Goal: Find specific page/section: Find specific page/section

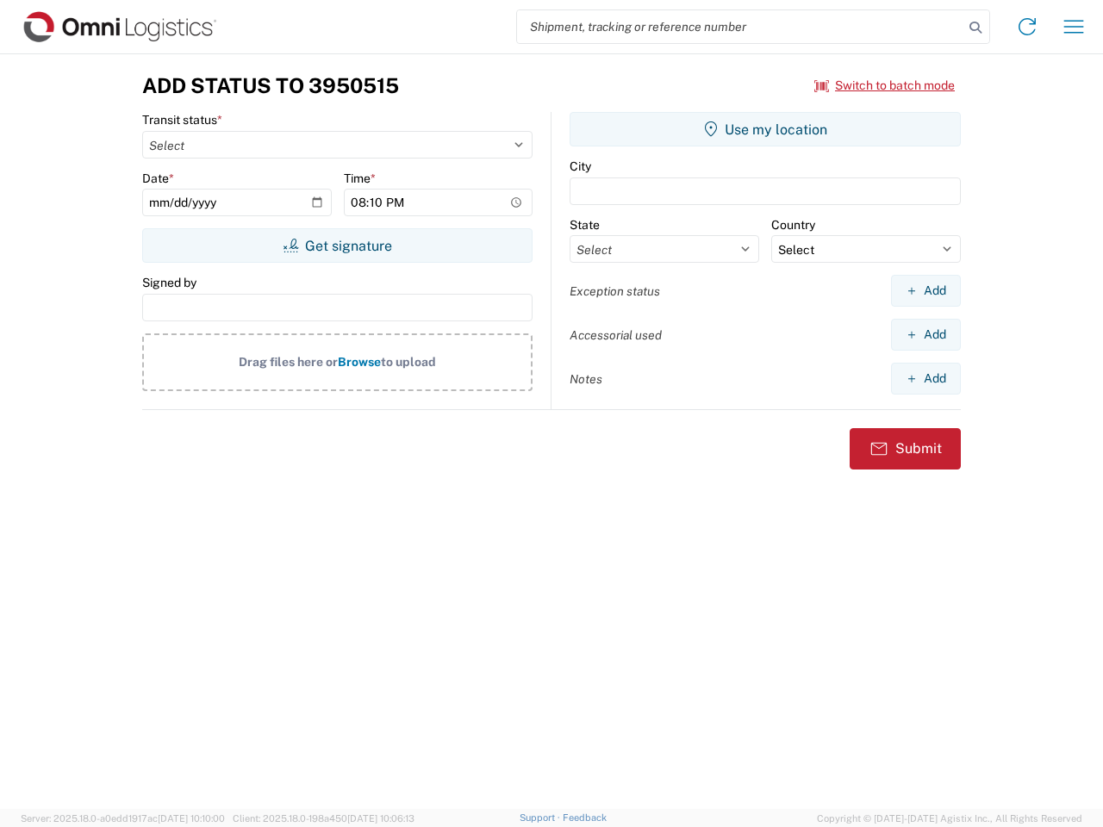
click at [740, 27] on input "search" at bounding box center [740, 26] width 446 height 33
click at [975, 28] on icon at bounding box center [975, 28] width 24 height 24
click at [1027, 27] on icon at bounding box center [1027, 27] width 28 height 28
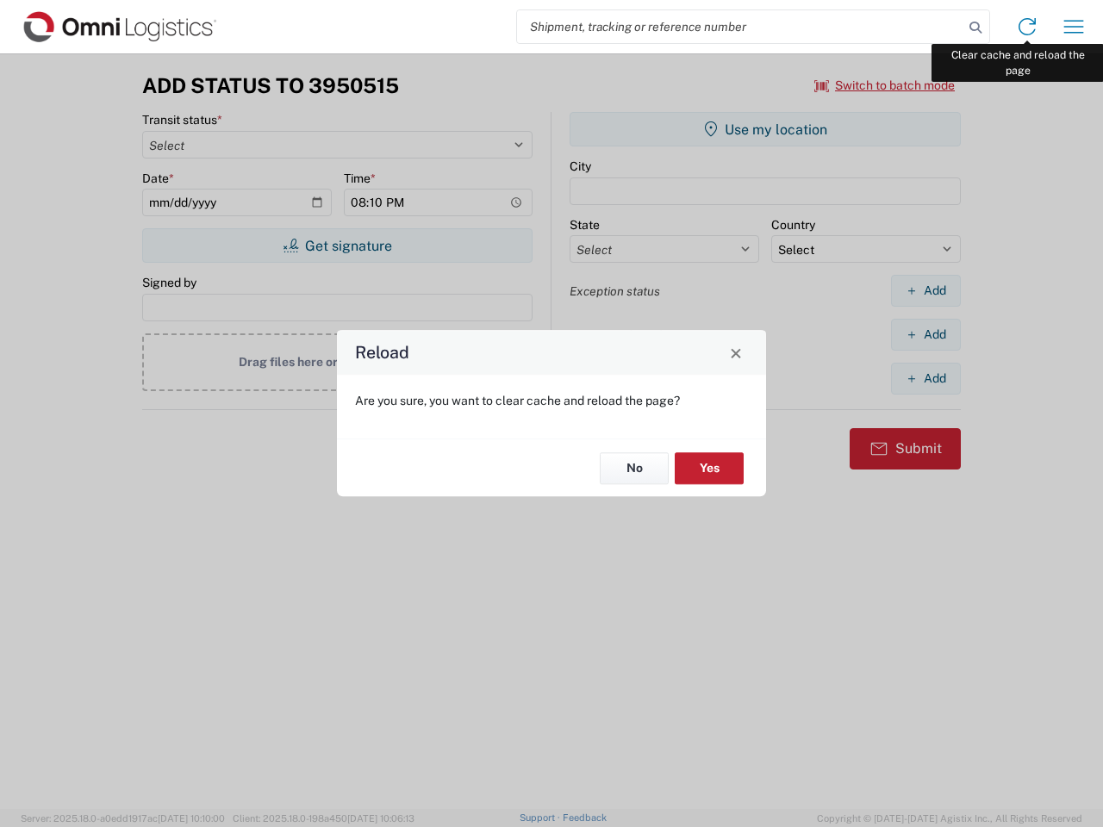
click at [1074, 27] on div "Reload Are you sure, you want to clear cache and reload the page? No Yes" at bounding box center [551, 413] width 1103 height 827
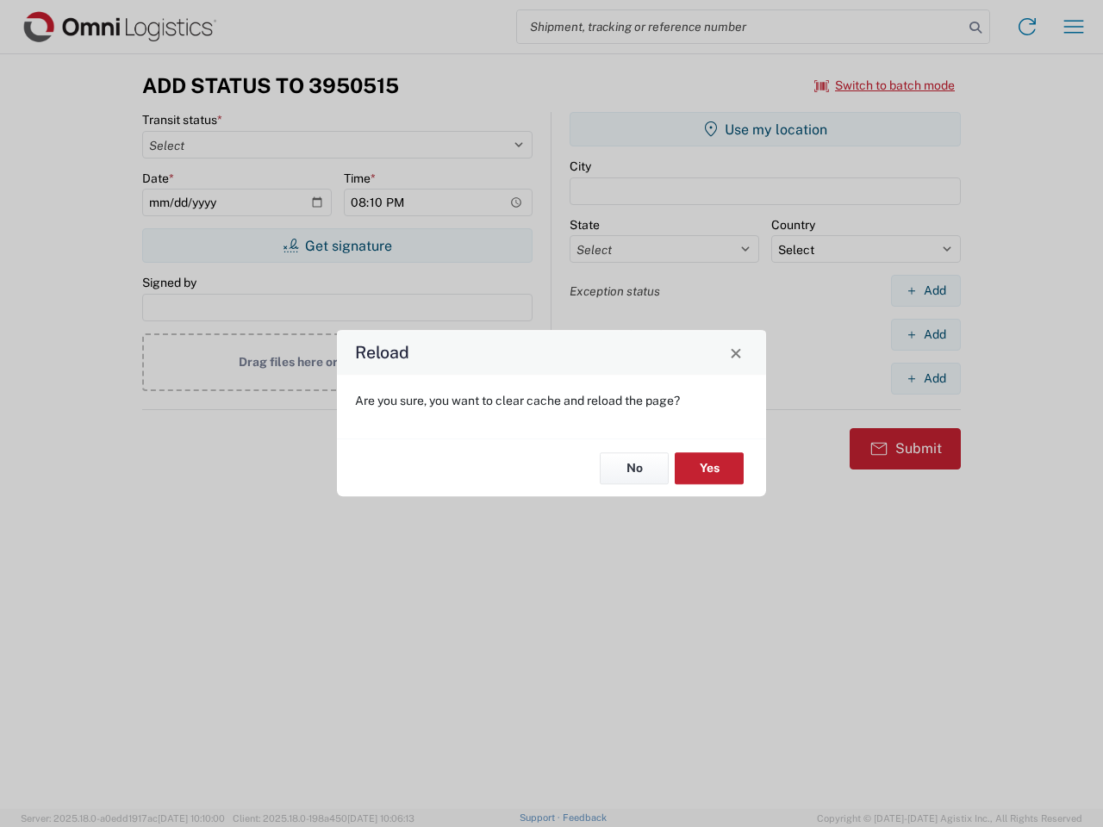
click at [885, 85] on div "Reload Are you sure, you want to clear cache and reload the page? No Yes" at bounding box center [551, 413] width 1103 height 827
click at [337, 246] on div "Reload Are you sure, you want to clear cache and reload the page? No Yes" at bounding box center [551, 413] width 1103 height 827
click at [765, 129] on div "Reload Are you sure, you want to clear cache and reload the page? No Yes" at bounding box center [551, 413] width 1103 height 827
click at [925, 290] on div "Reload Are you sure, you want to clear cache and reload the page? No Yes" at bounding box center [551, 413] width 1103 height 827
click at [925, 334] on div "Reload Are you sure, you want to clear cache and reload the page? No Yes" at bounding box center [551, 413] width 1103 height 827
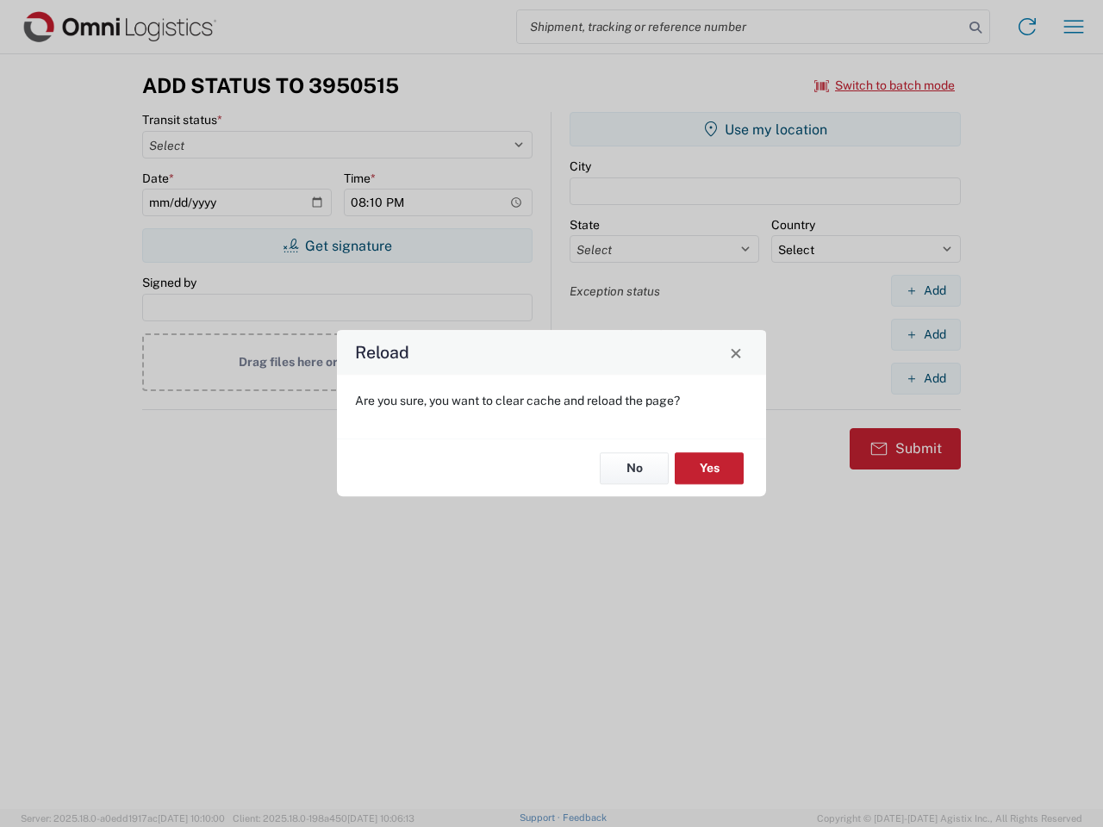
click at [925, 378] on div "Reload Are you sure, you want to clear cache and reload the page? No Yes" at bounding box center [551, 413] width 1103 height 827
